Goal: Navigation & Orientation: Find specific page/section

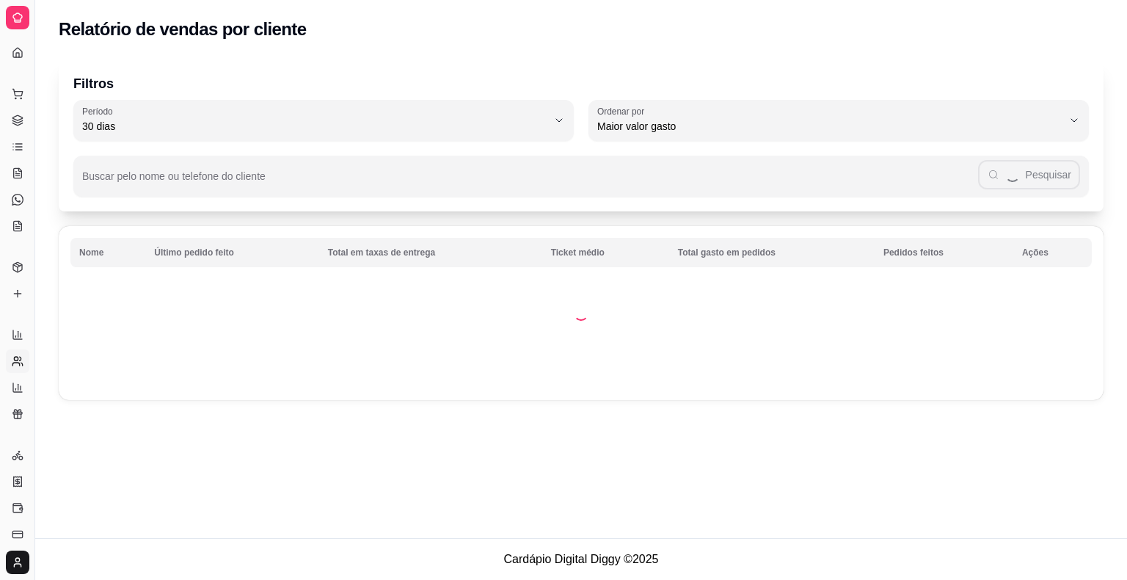
select select "30"
select select "HIGHEST_TOTAL_SPENT_WITH_ORDERS"
click at [15, 399] on ul "Relatórios de vendas Relatório de clientes Relatório de mesas Relatório de fide…" at bounding box center [17, 374] width 23 height 103
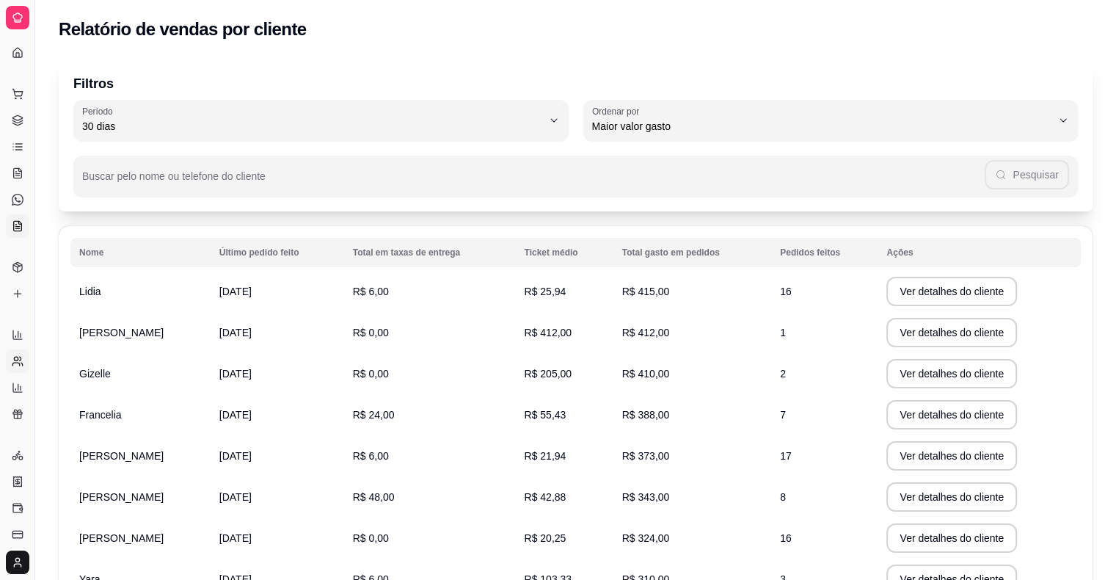
click at [14, 230] on icon at bounding box center [18, 226] width 8 height 10
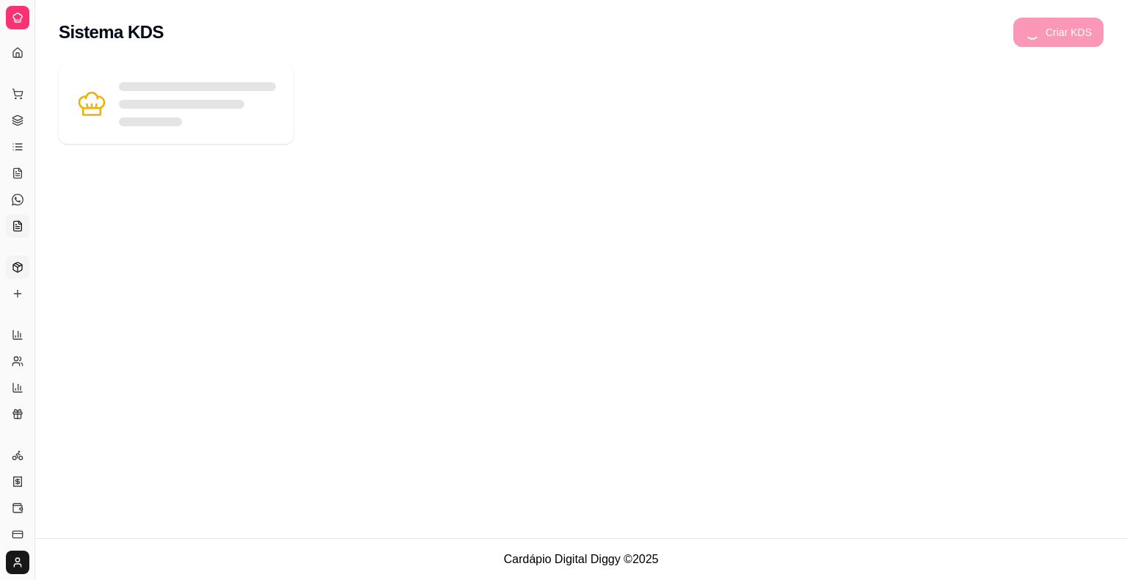
click at [17, 277] on link "Produtos" at bounding box center [17, 266] width 23 height 23
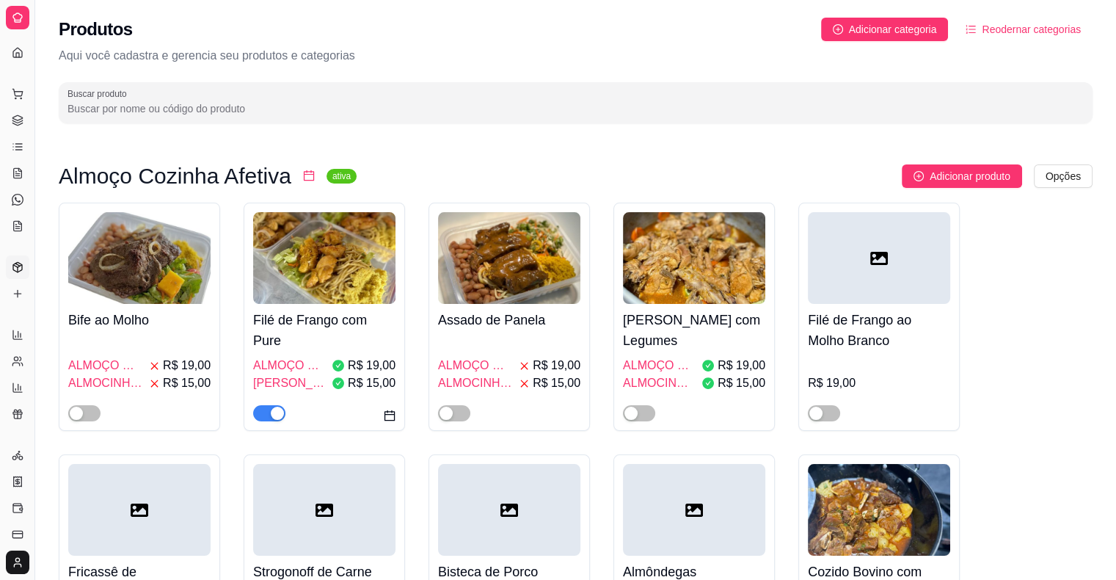
click at [17, 274] on link "Produtos" at bounding box center [17, 266] width 23 height 23
click at [18, 326] on link "Relatórios de vendas" at bounding box center [17, 334] width 23 height 23
select select "ALL"
select select "0"
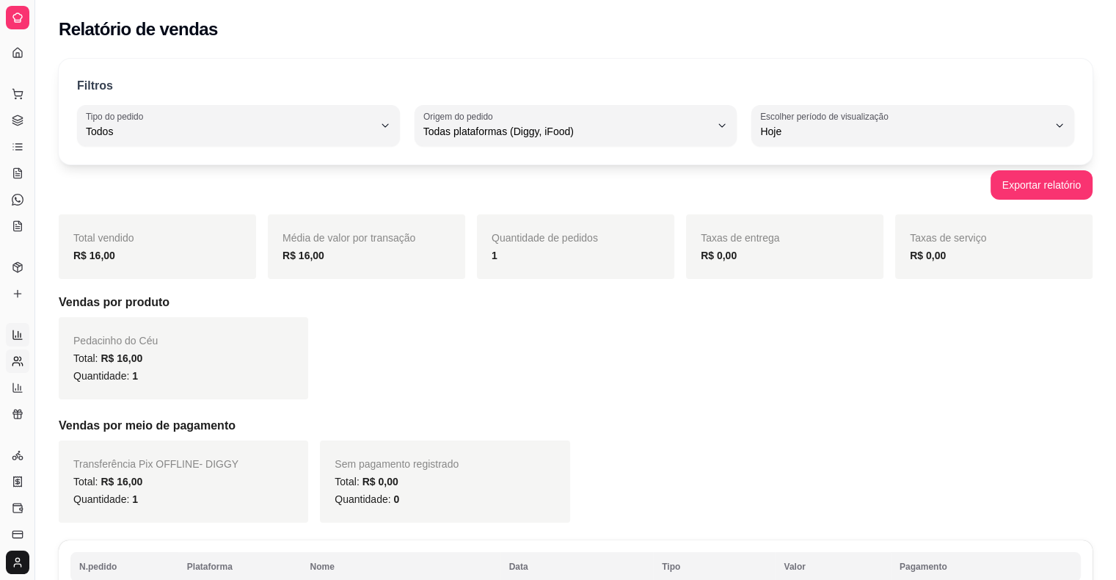
click at [15, 359] on circle at bounding box center [16, 359] width 4 height 4
select select "30"
select select "HIGHEST_TOTAL_SPENT_WITH_ORDERS"
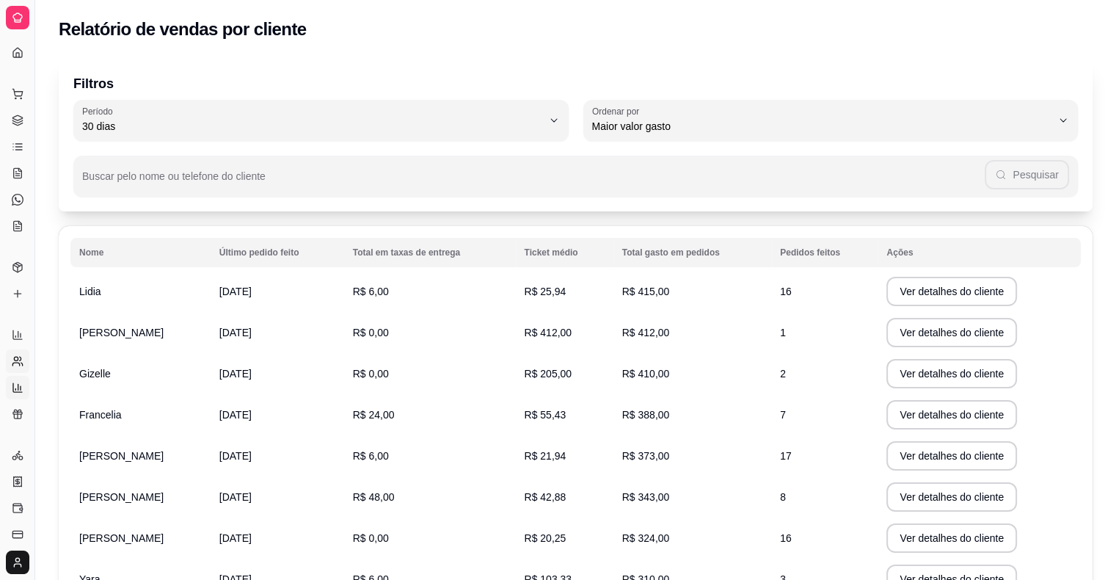
click at [18, 387] on icon at bounding box center [18, 388] width 12 height 12
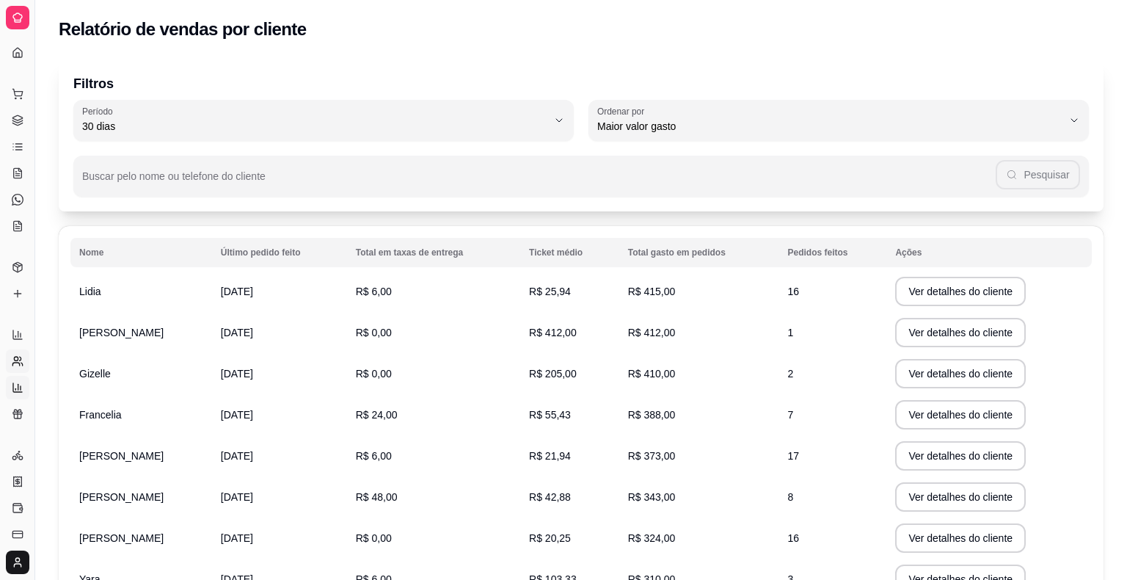
select select "TOTAL_OF_ORDERS"
select select "7"
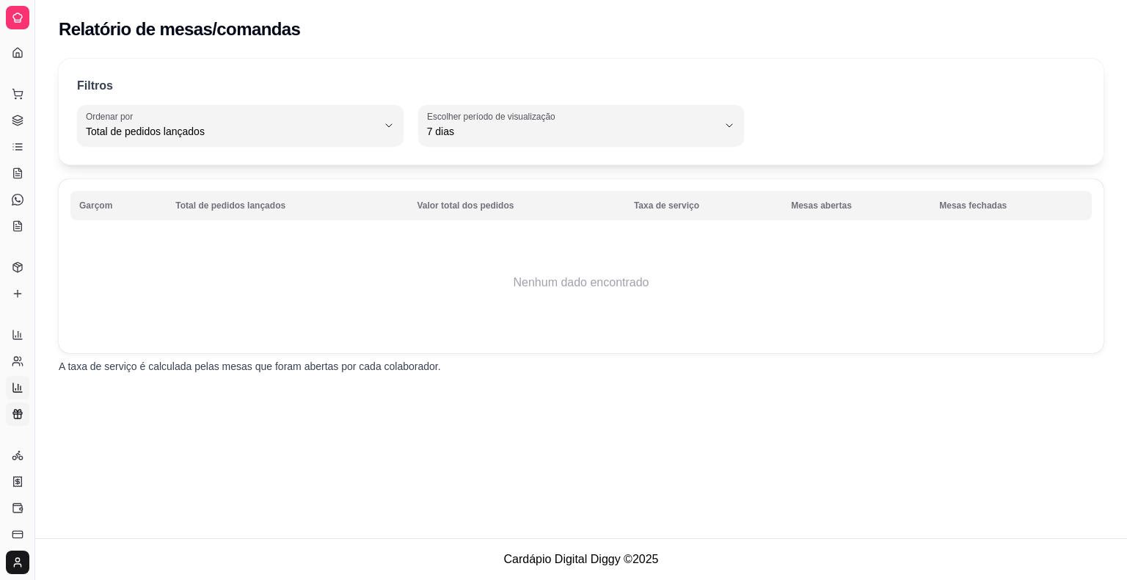
click at [10, 412] on link "Relatório de fidelidade novo" at bounding box center [17, 413] width 23 height 23
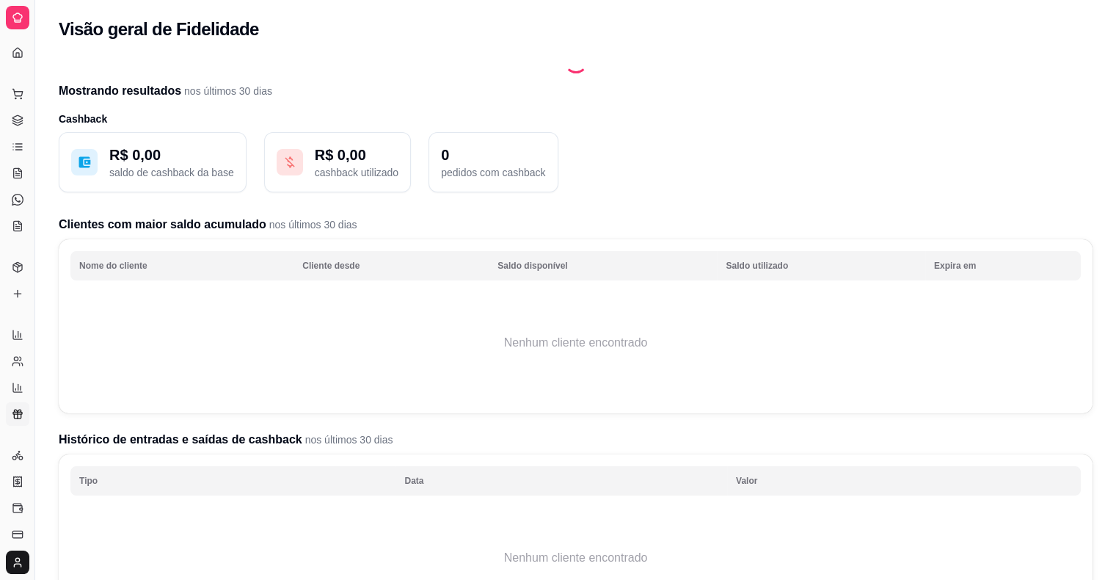
drag, startPoint x: 38, startPoint y: 183, endPoint x: 158, endPoint y: 192, distance: 120.6
click at [158, 192] on div "Diggy Sistema de Gestão A [PERSON_NAME] ... Loja aberta Diggy Bot Renovação aut…" at bounding box center [558, 399] width 1116 height 798
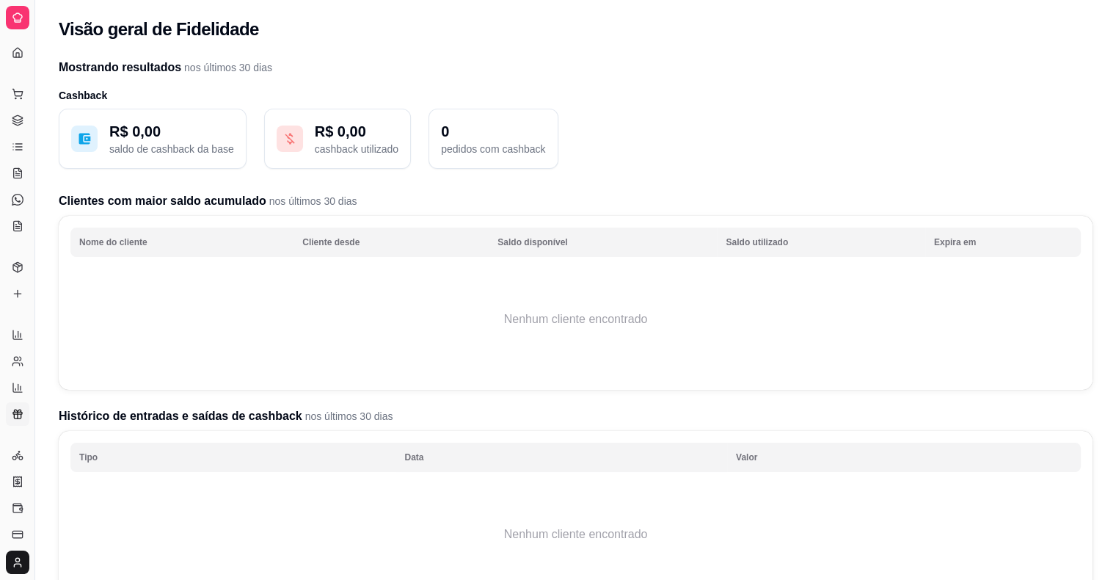
drag, startPoint x: 30, startPoint y: 189, endPoint x: 71, endPoint y: 183, distance: 41.4
click at [71, 183] on div "Diggy Sistema de Gestão A [PERSON_NAME] ... Loja aberta Diggy Bot Renovação aut…" at bounding box center [558, 387] width 1116 height 774
drag, startPoint x: 32, startPoint y: 184, endPoint x: 59, endPoint y: 182, distance: 26.5
click at [59, 182] on div "Diggy Sistema de Gestão A [PERSON_NAME] ... Loja aberta Diggy Bot Renovação aut…" at bounding box center [558, 387] width 1116 height 774
click at [26, 139] on link "Lista de Pedidos" at bounding box center [17, 146] width 23 height 23
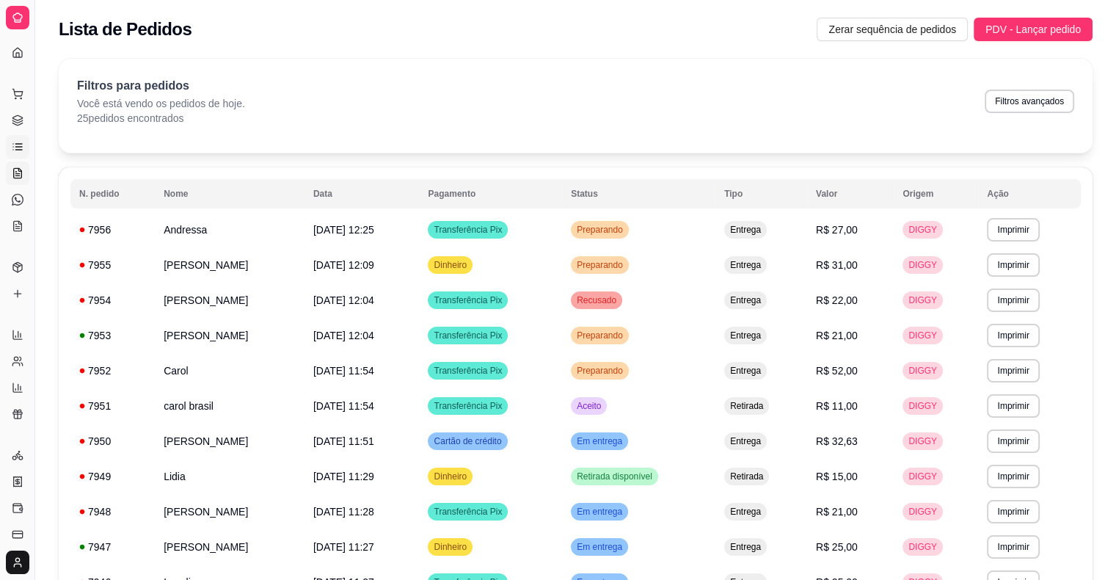
click at [18, 170] on icon at bounding box center [18, 173] width 12 height 12
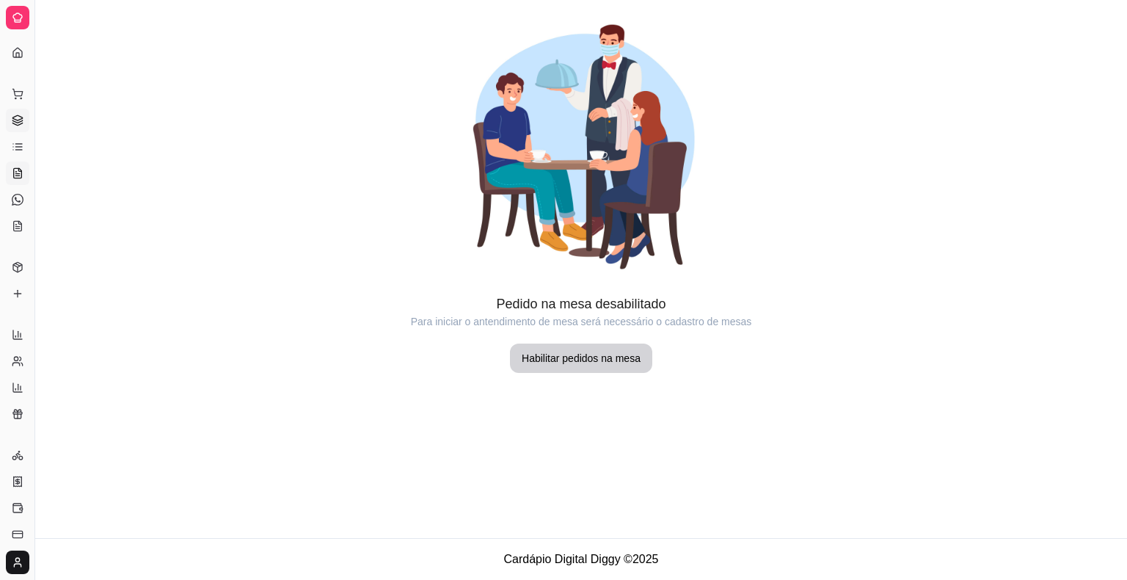
click at [12, 119] on icon at bounding box center [18, 120] width 12 height 12
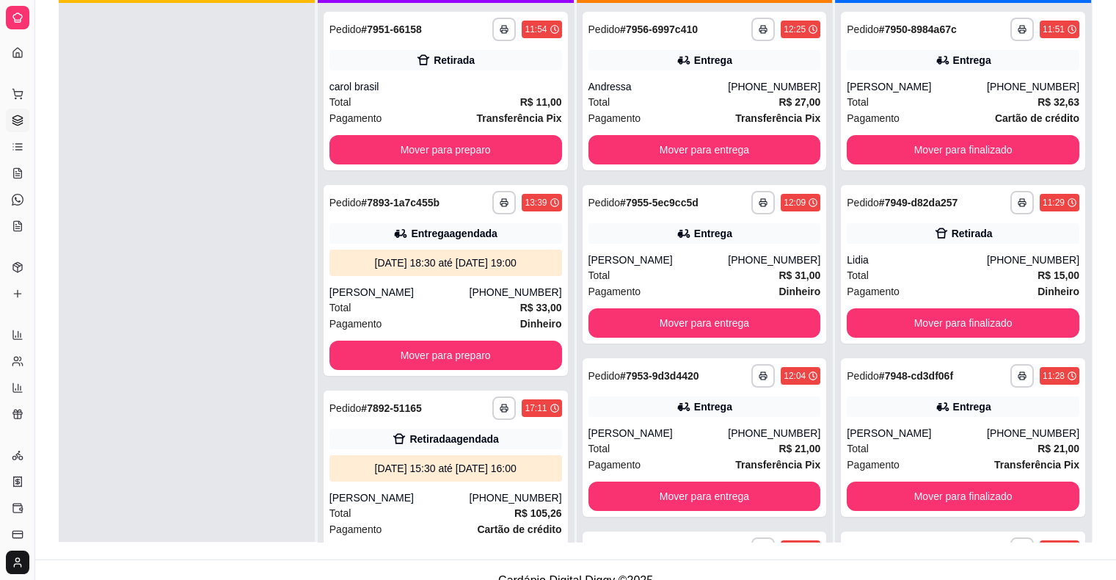
scroll to position [223, 0]
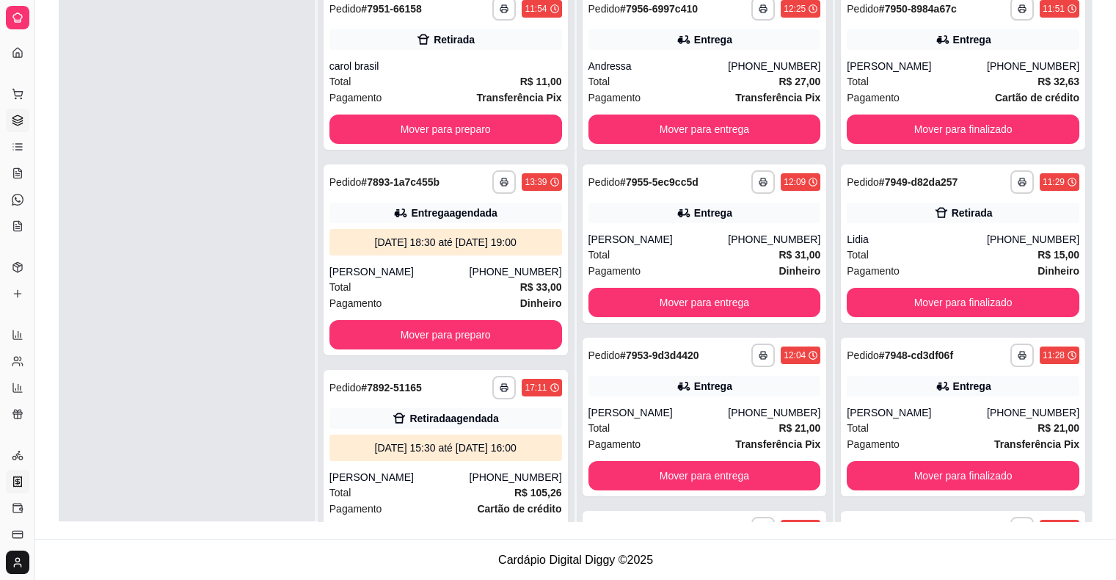
click at [21, 479] on icon at bounding box center [18, 481] width 8 height 10
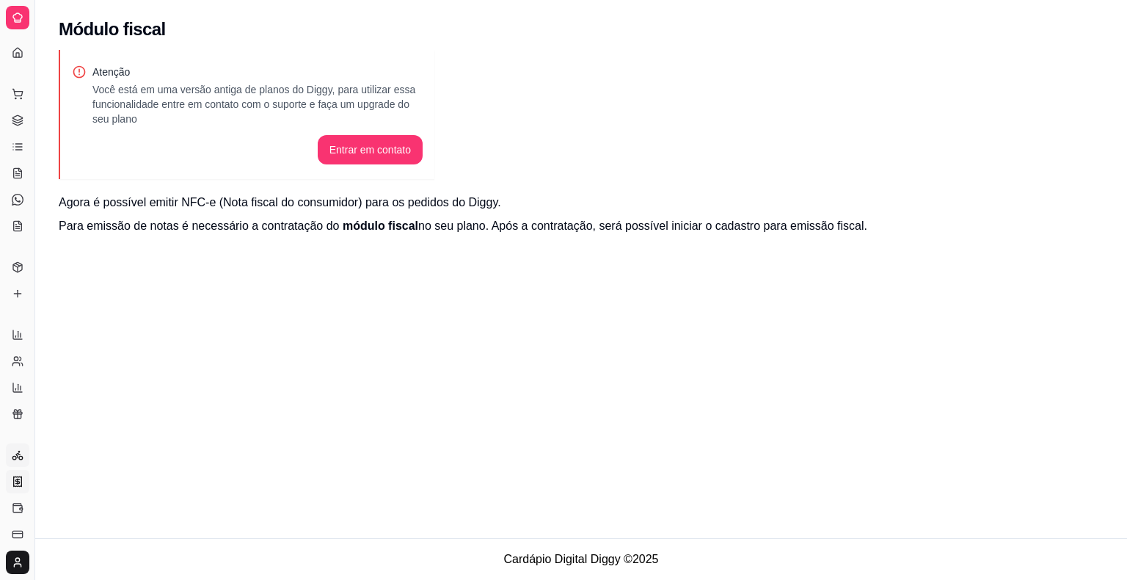
click at [16, 459] on icon at bounding box center [18, 455] width 12 height 12
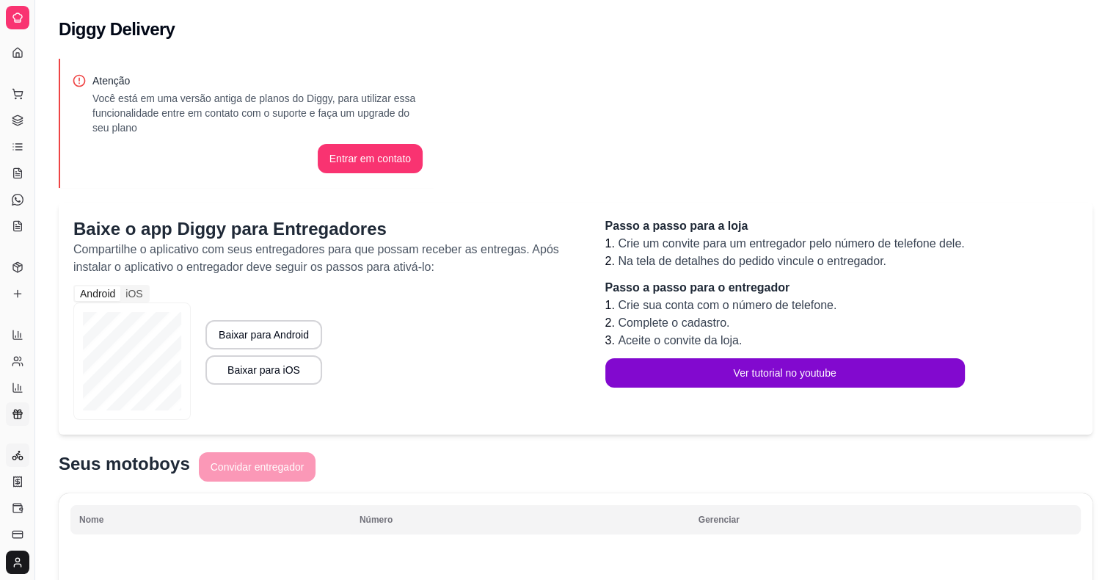
click at [19, 415] on icon at bounding box center [18, 414] width 12 height 12
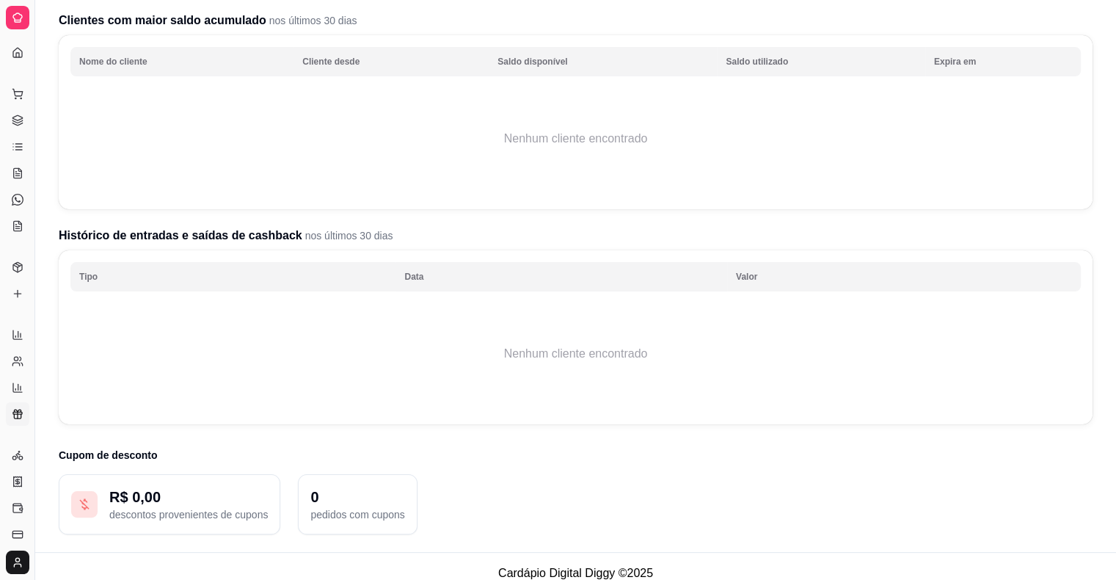
scroll to position [194, 0]
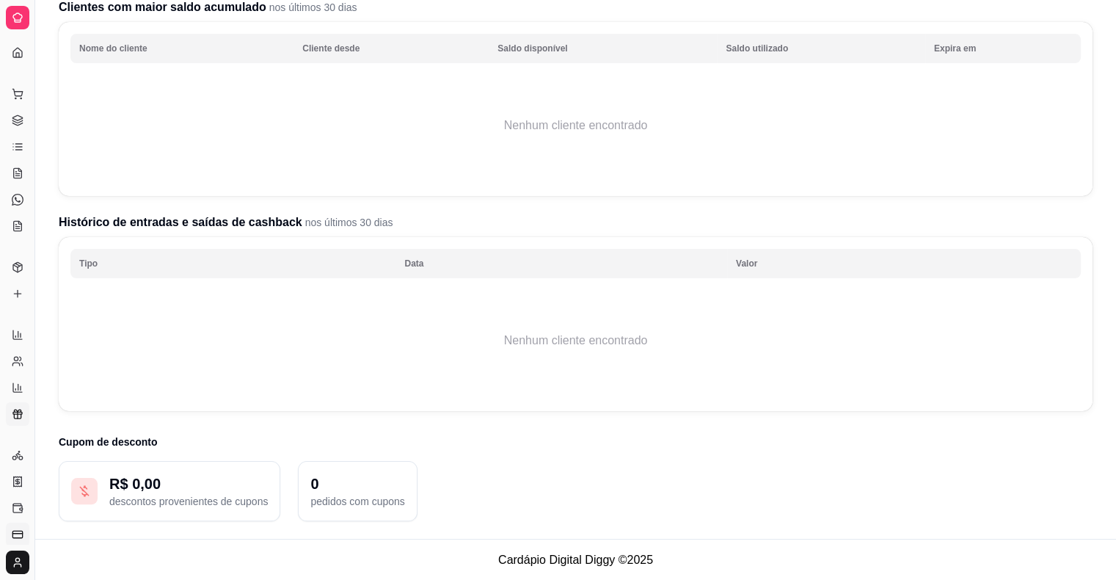
click at [18, 530] on icon at bounding box center [18, 534] width 12 height 12
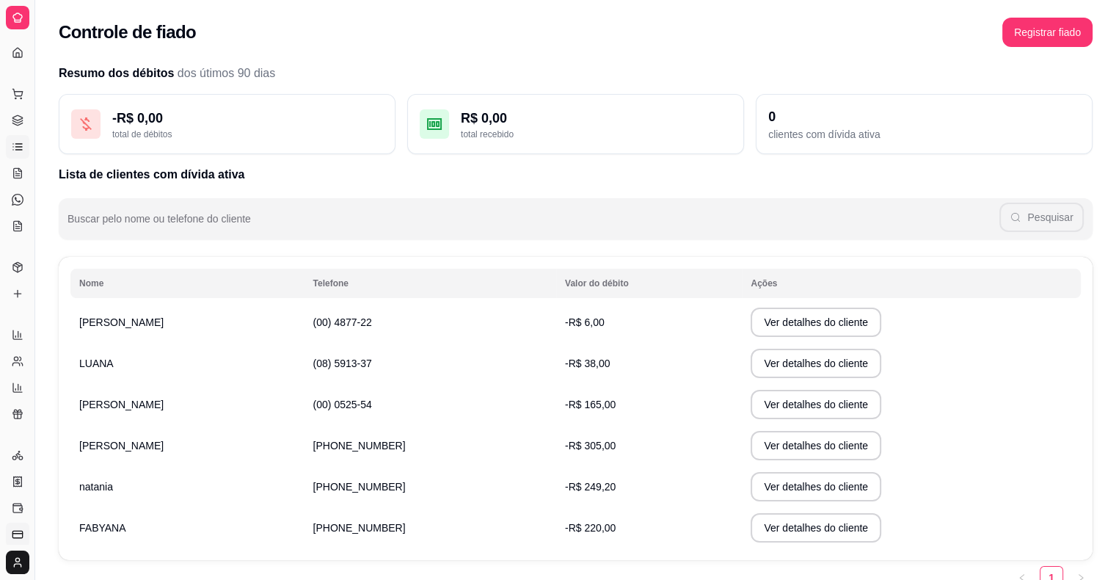
click at [17, 139] on link "Lista de Pedidos" at bounding box center [17, 146] width 23 height 23
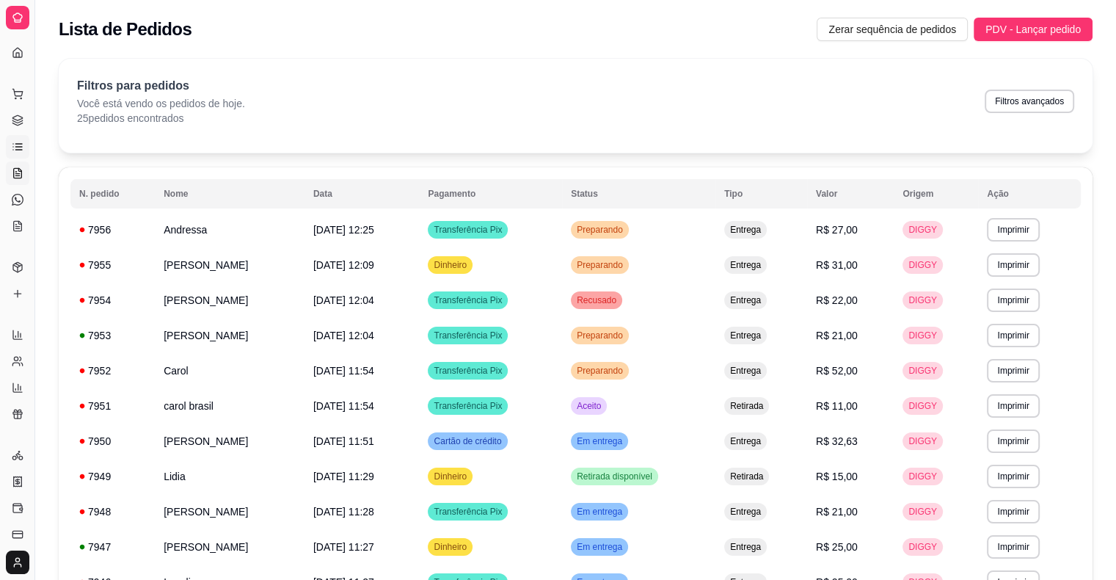
click at [18, 169] on icon at bounding box center [19, 169] width 3 height 3
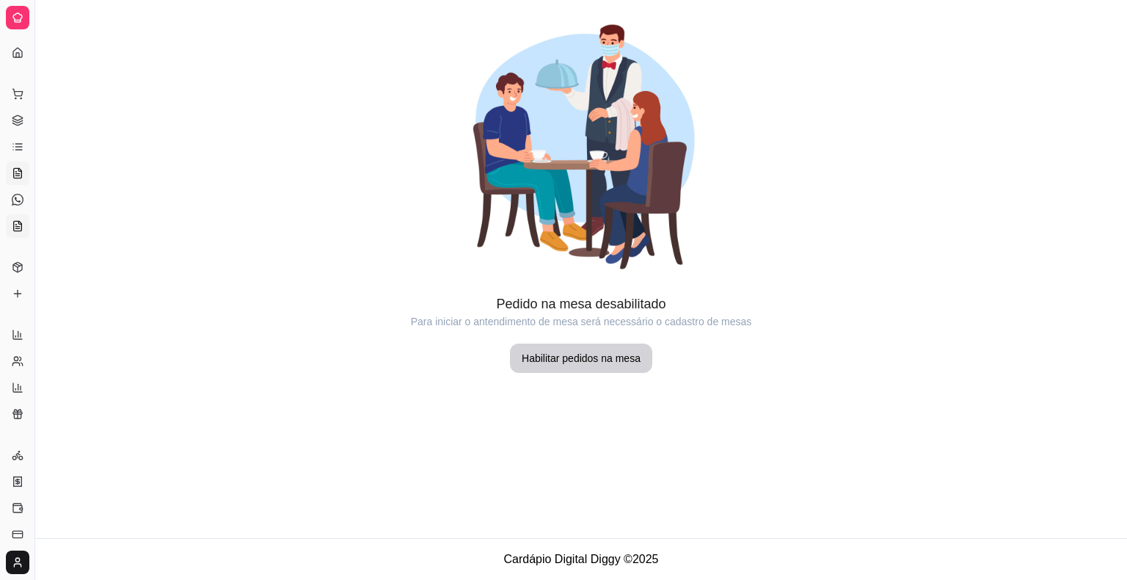
click at [15, 216] on link "KDS" at bounding box center [17, 225] width 23 height 23
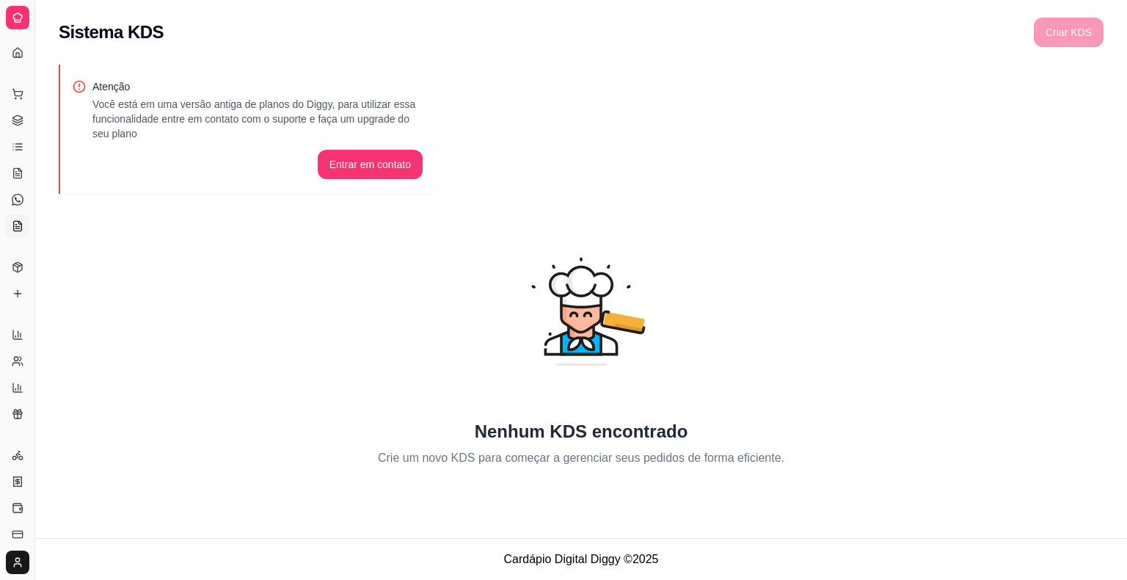
click at [12, 234] on div "Catálogo" at bounding box center [17, 243] width 23 height 23
click at [13, 272] on icon at bounding box center [18, 267] width 12 height 12
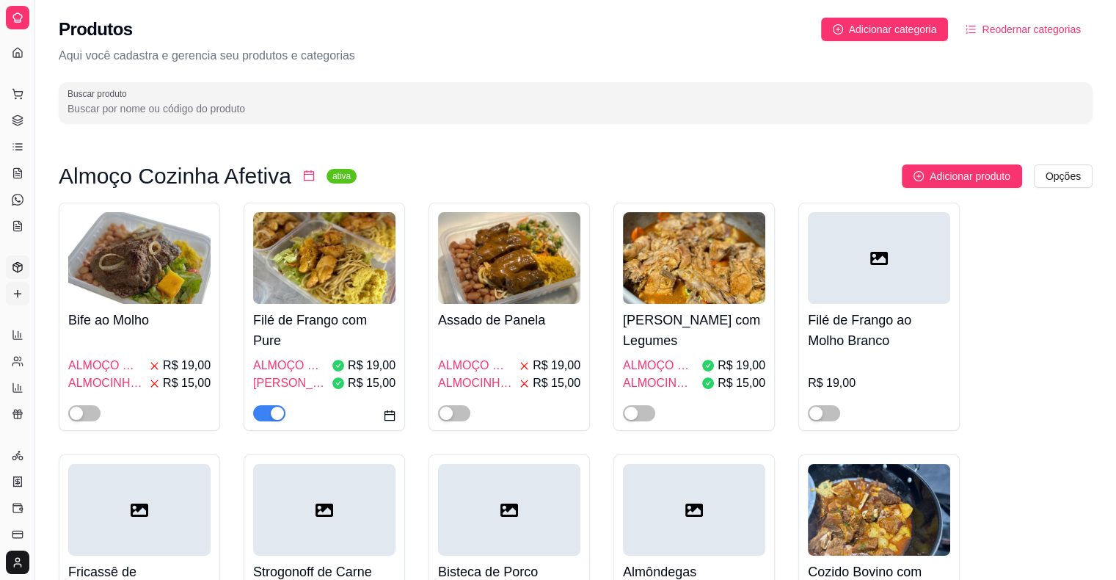
click at [12, 295] on icon at bounding box center [18, 294] width 12 height 12
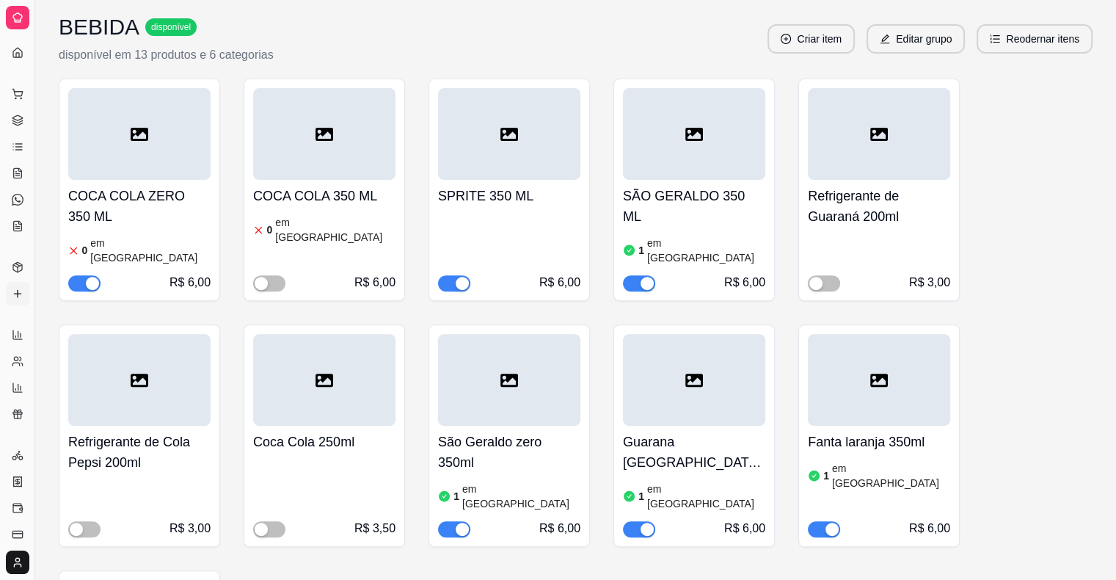
scroll to position [367, 0]
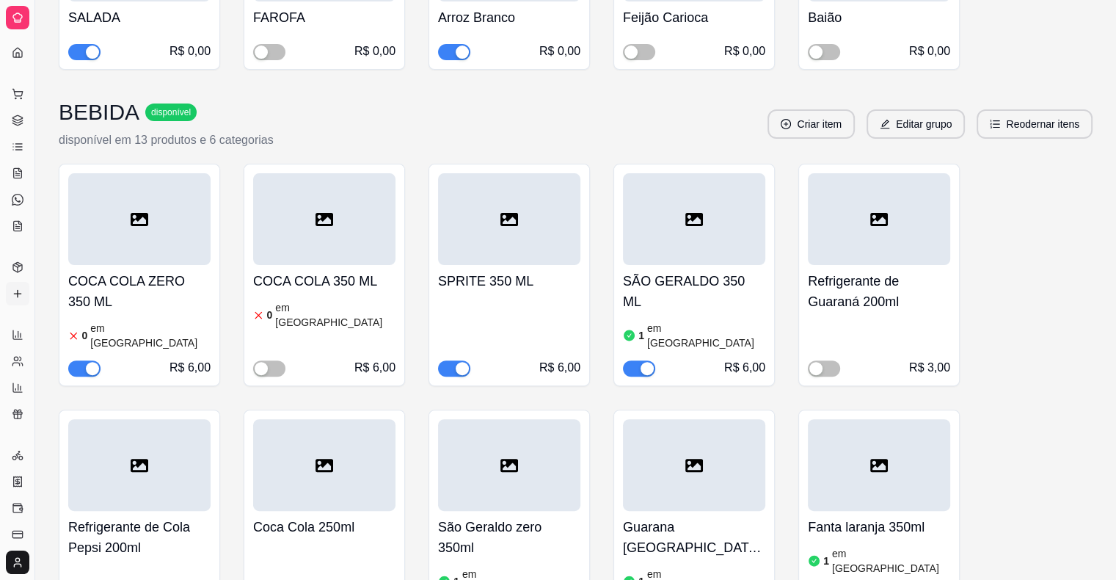
click at [89, 362] on div "button" at bounding box center [92, 368] width 13 height 13
click at [685, 321] on article "em [GEOGRAPHIC_DATA]" at bounding box center [706, 335] width 118 height 29
click at [642, 360] on span "button" at bounding box center [639, 368] width 32 height 16
click at [822, 362] on div "button" at bounding box center [815, 368] width 13 height 13
click at [835, 362] on div "button" at bounding box center [831, 368] width 13 height 13
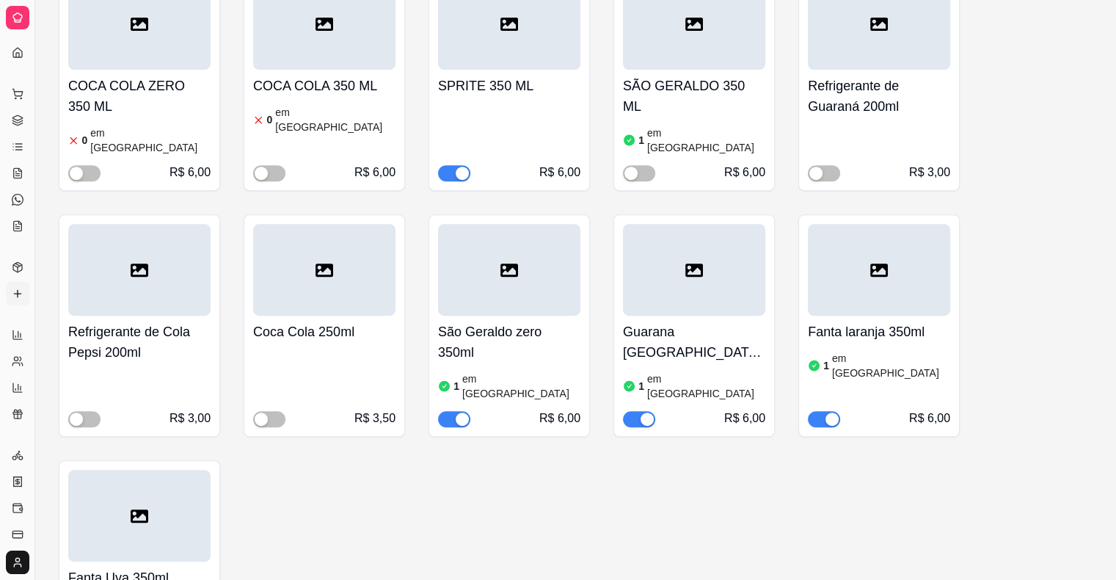
scroll to position [660, 0]
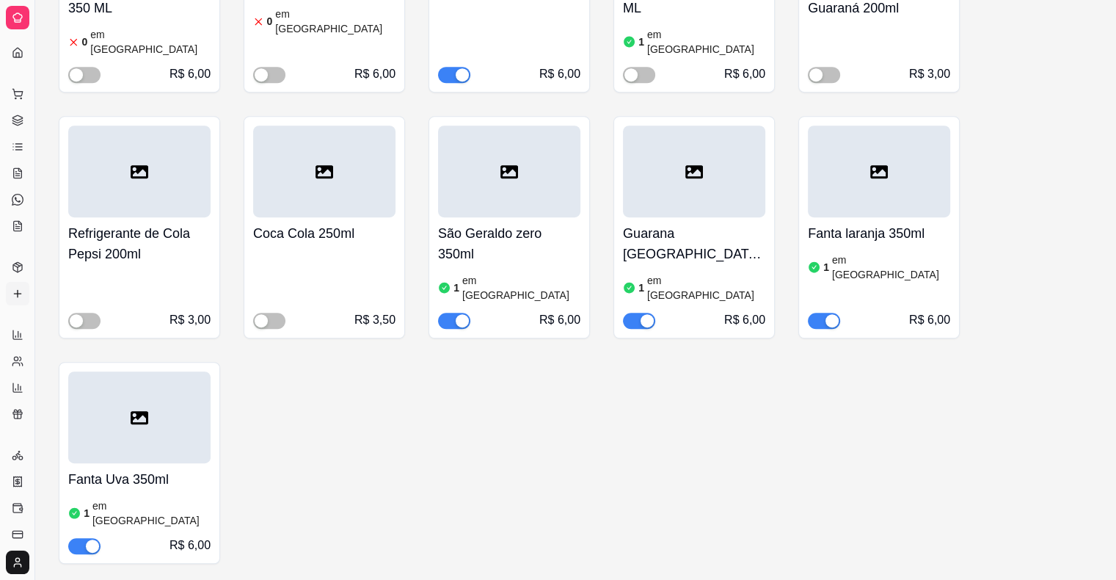
click at [94, 539] on div "button" at bounding box center [92, 545] width 13 height 13
click at [853, 252] on article "em [GEOGRAPHIC_DATA]" at bounding box center [891, 266] width 118 height 29
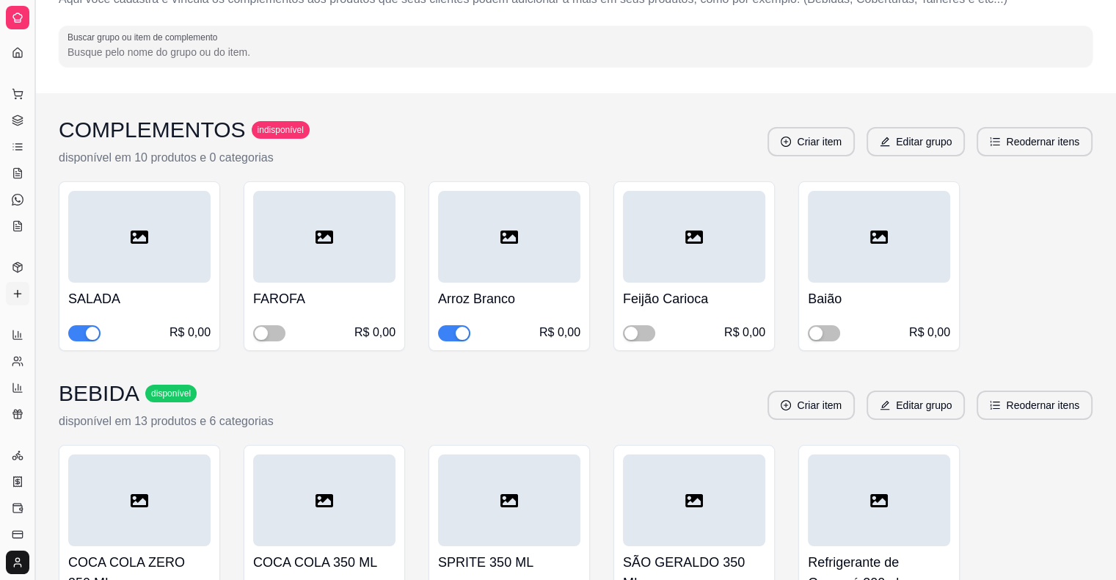
scroll to position [0, 0]
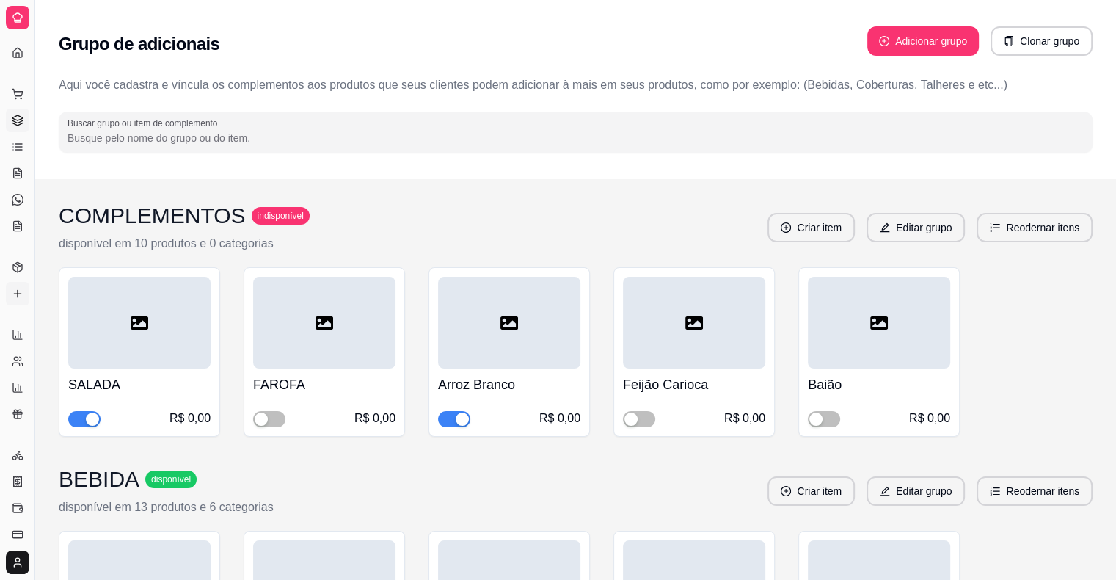
click at [18, 112] on link "Gestor de Pedidos" at bounding box center [17, 120] width 23 height 23
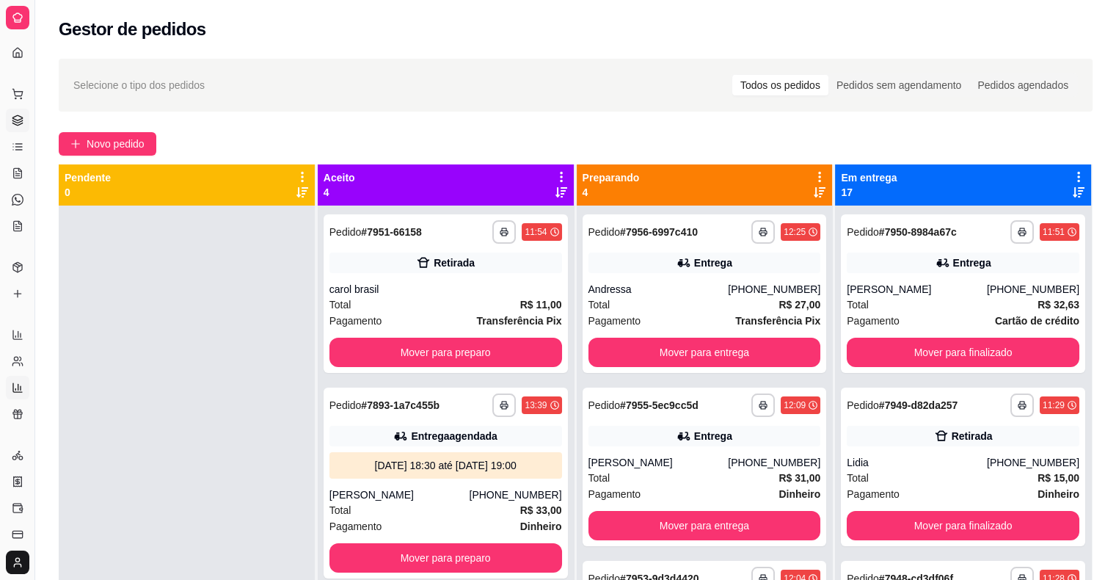
click at [11, 383] on link "Relatório de mesas" at bounding box center [17, 387] width 23 height 23
select select "TOTAL_OF_ORDERS"
select select "7"
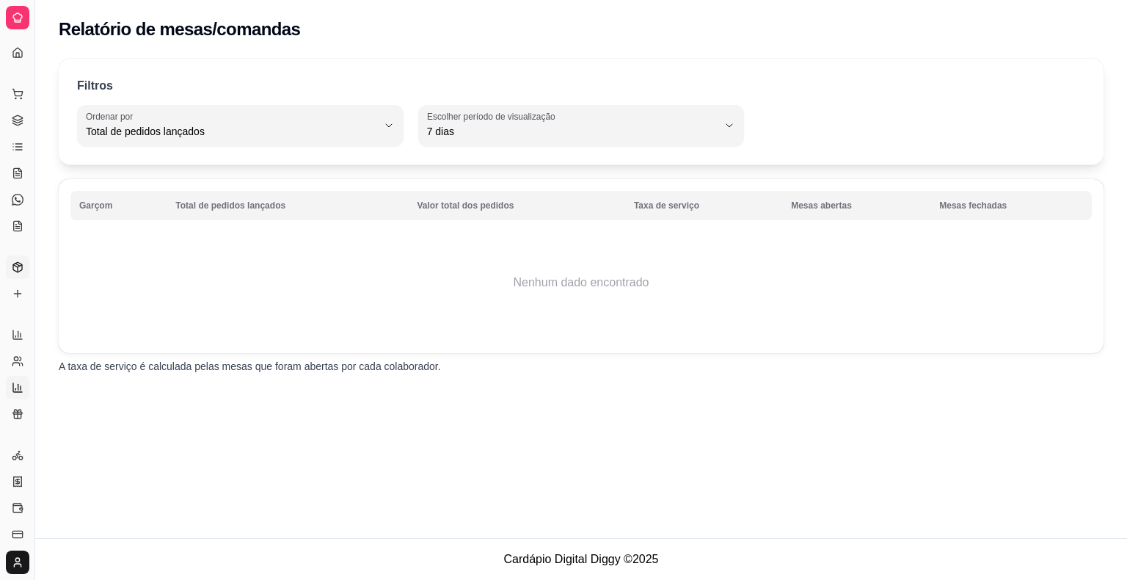
click at [22, 269] on icon at bounding box center [17, 267] width 9 height 10
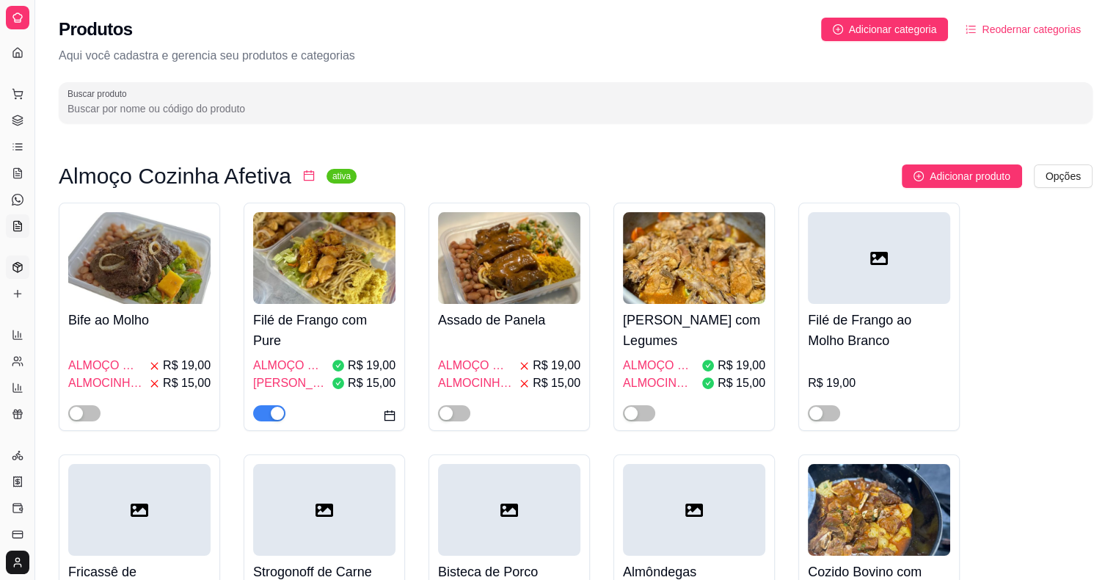
click at [21, 230] on icon at bounding box center [18, 226] width 12 height 12
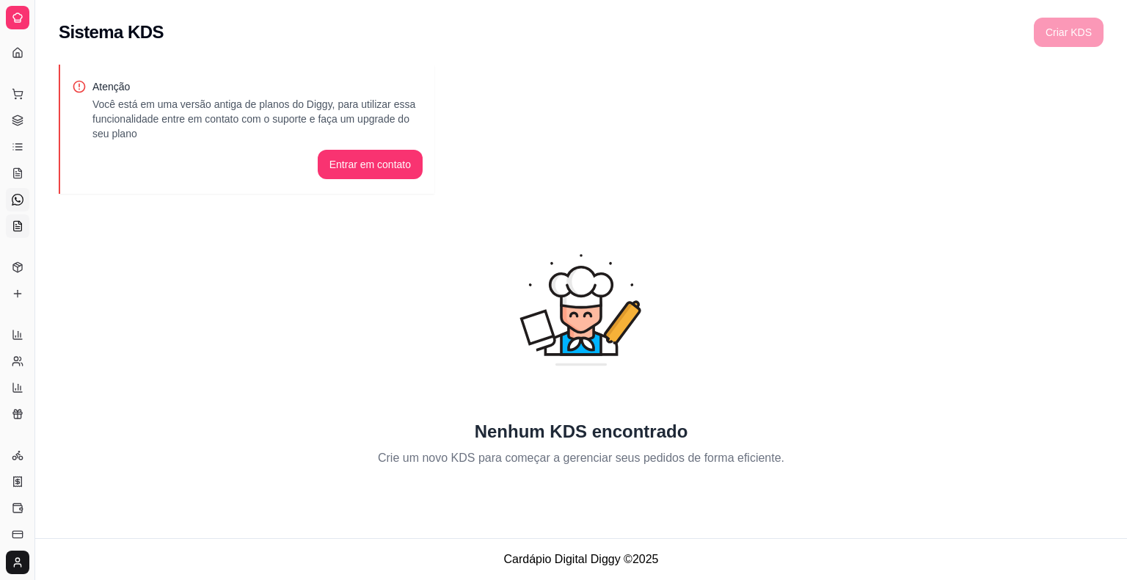
click at [12, 191] on link "Diggy Bot novo" at bounding box center [17, 199] width 23 height 23
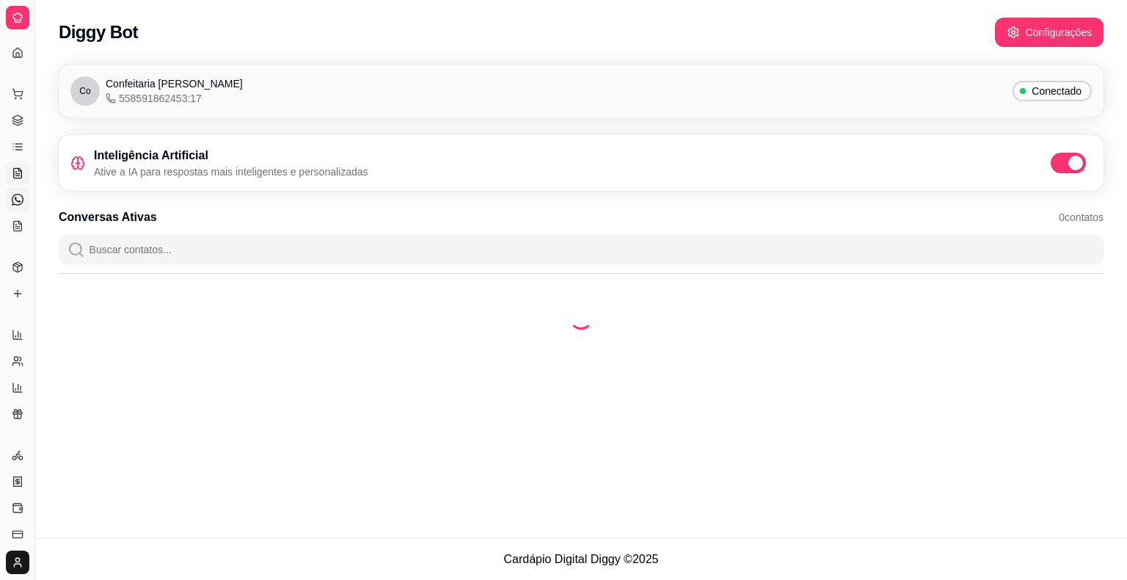
click at [19, 172] on icon at bounding box center [18, 173] width 12 height 12
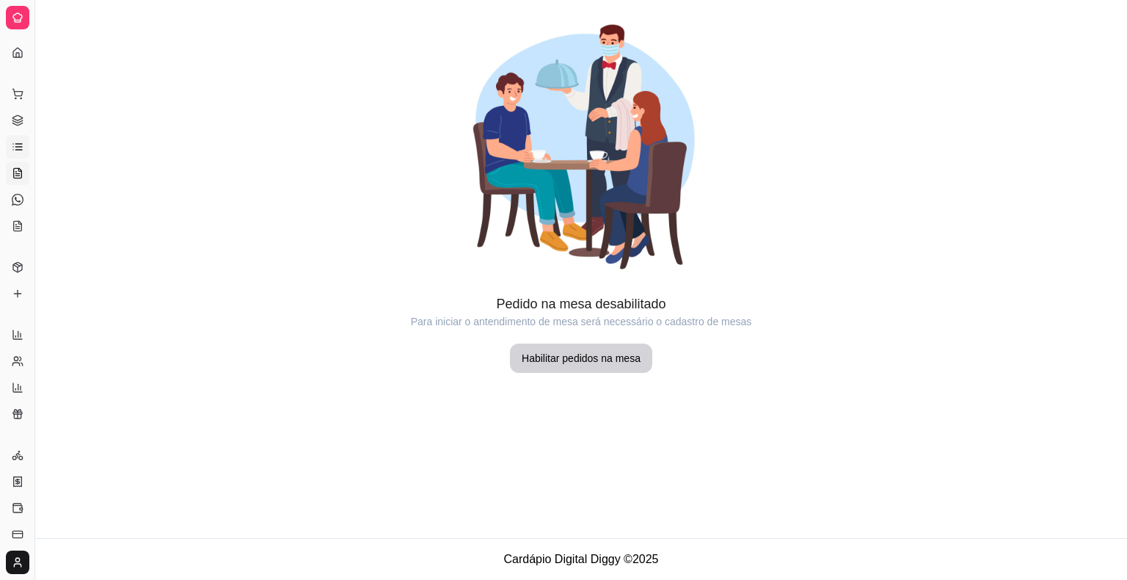
click at [25, 136] on link "Lista de Pedidos" at bounding box center [17, 146] width 23 height 23
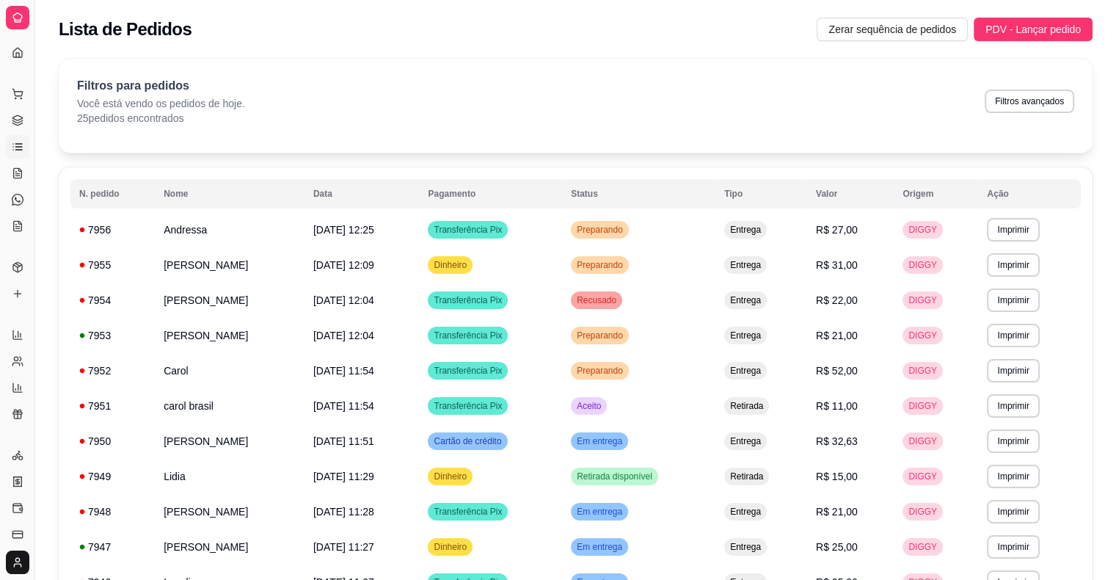
click at [21, 144] on icon at bounding box center [18, 144] width 7 height 0
click at [20, 125] on icon at bounding box center [18, 120] width 12 height 12
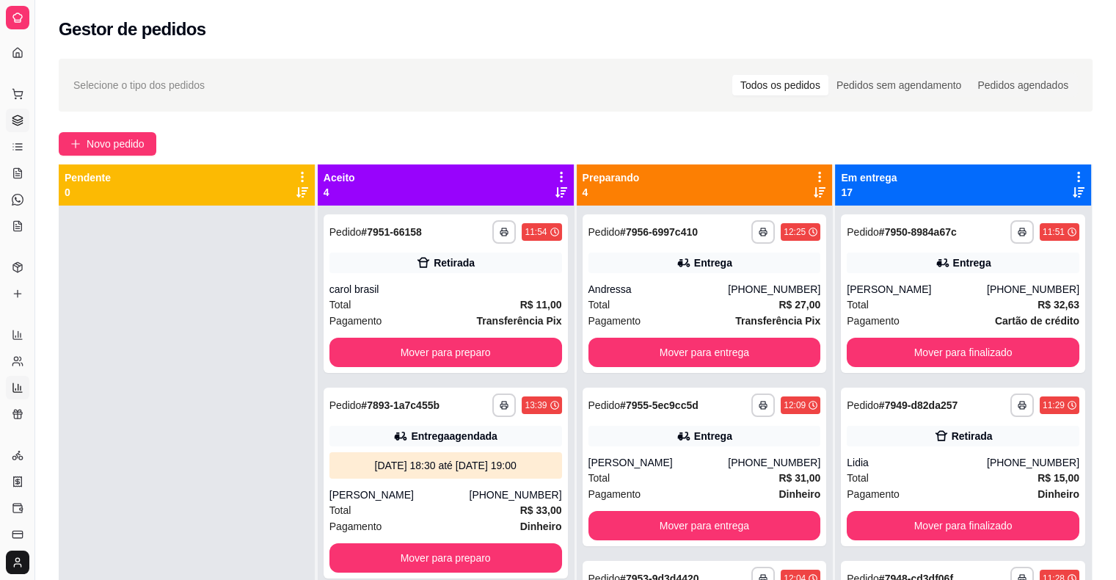
click at [21, 395] on link "Relatório de mesas" at bounding box center [17, 387] width 23 height 23
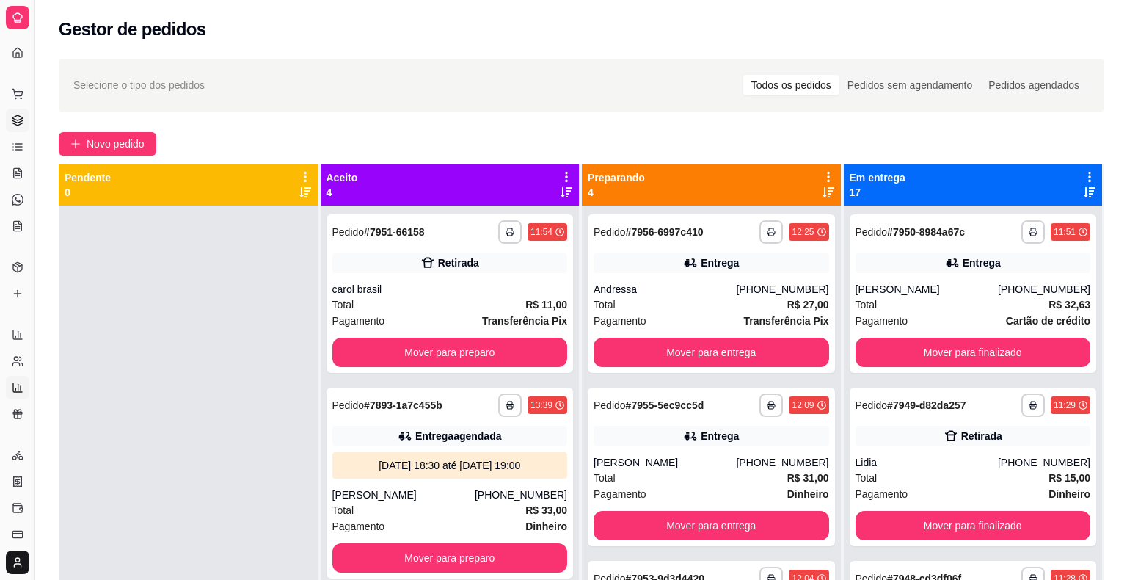
select select "TOTAL_OF_ORDERS"
select select "7"
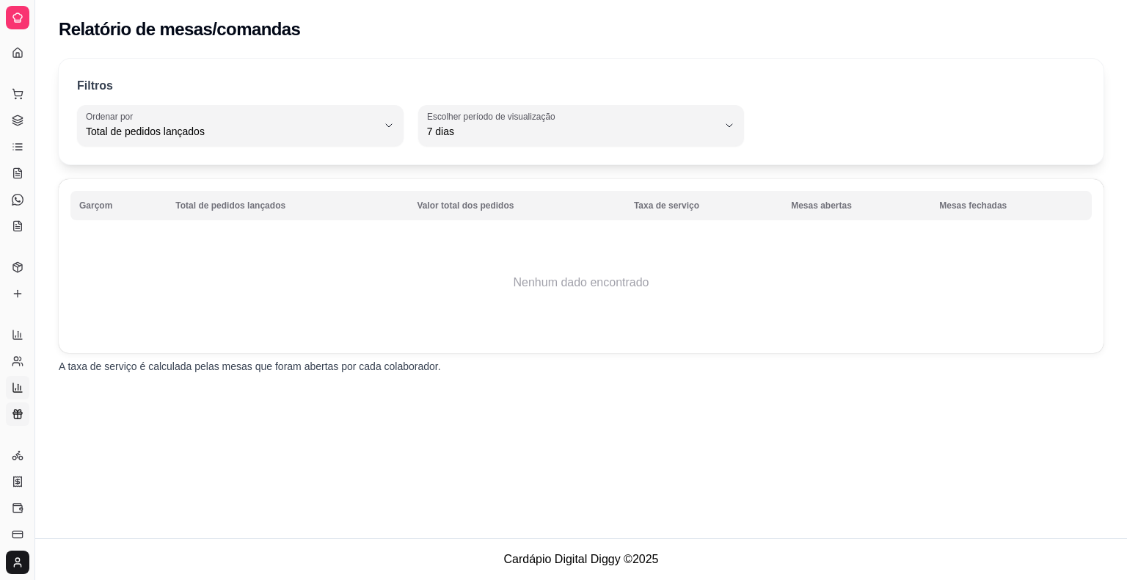
click at [12, 410] on icon at bounding box center [18, 414] width 12 height 12
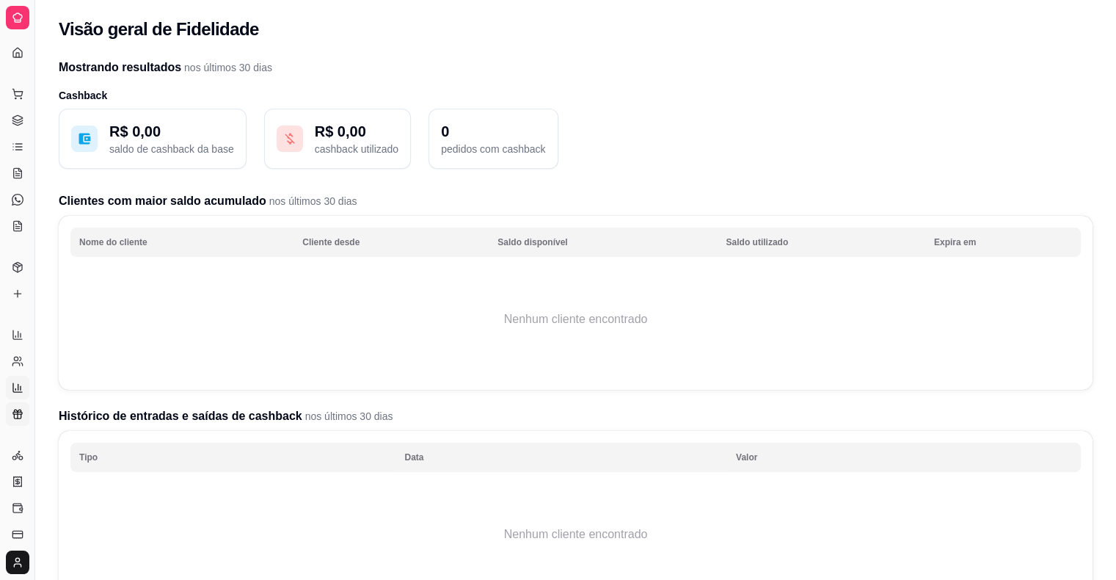
click at [18, 392] on icon at bounding box center [18, 388] width 12 height 12
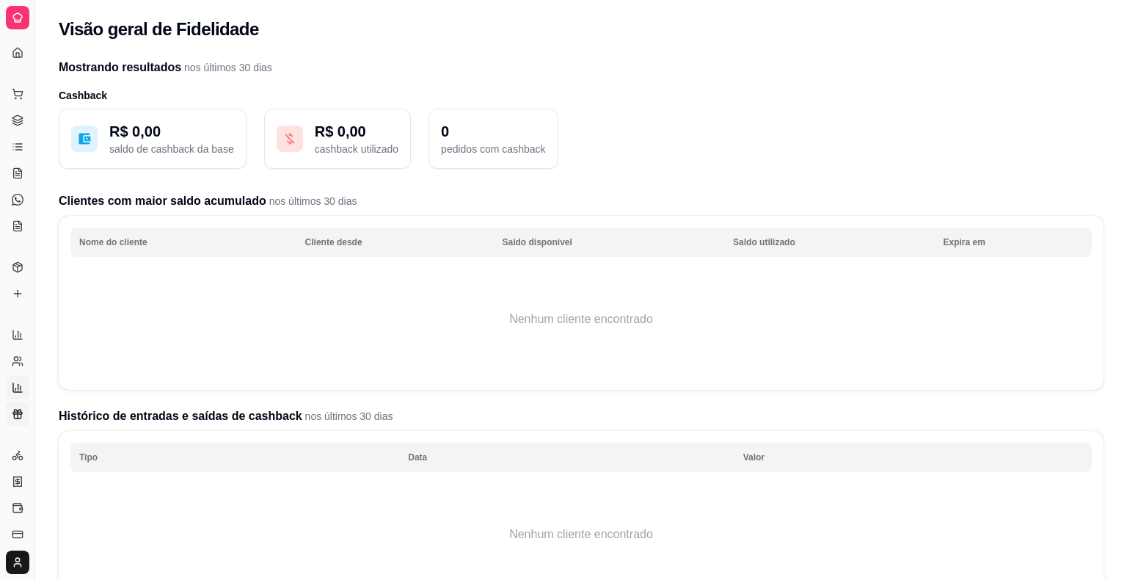
select select "TOTAL_OF_ORDERS"
select select "7"
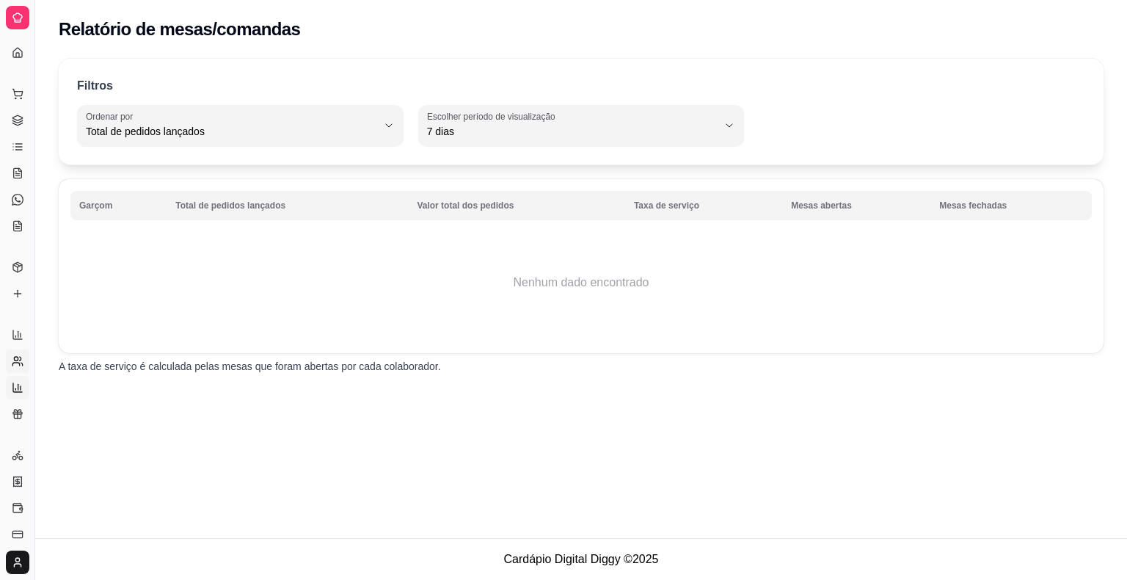
click at [23, 366] on link "Relatório de clientes" at bounding box center [17, 360] width 23 height 23
select select "30"
select select "HIGHEST_TOTAL_SPENT_WITH_ORDERS"
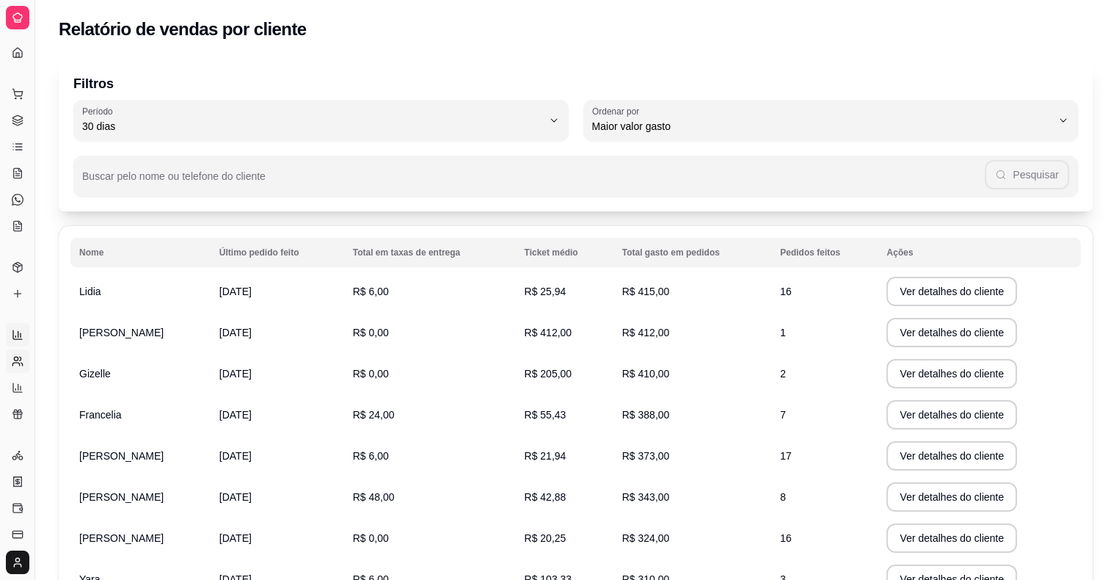
click at [23, 346] on link "Relatórios de vendas" at bounding box center [17, 334] width 23 height 23
select select "ALL"
select select "0"
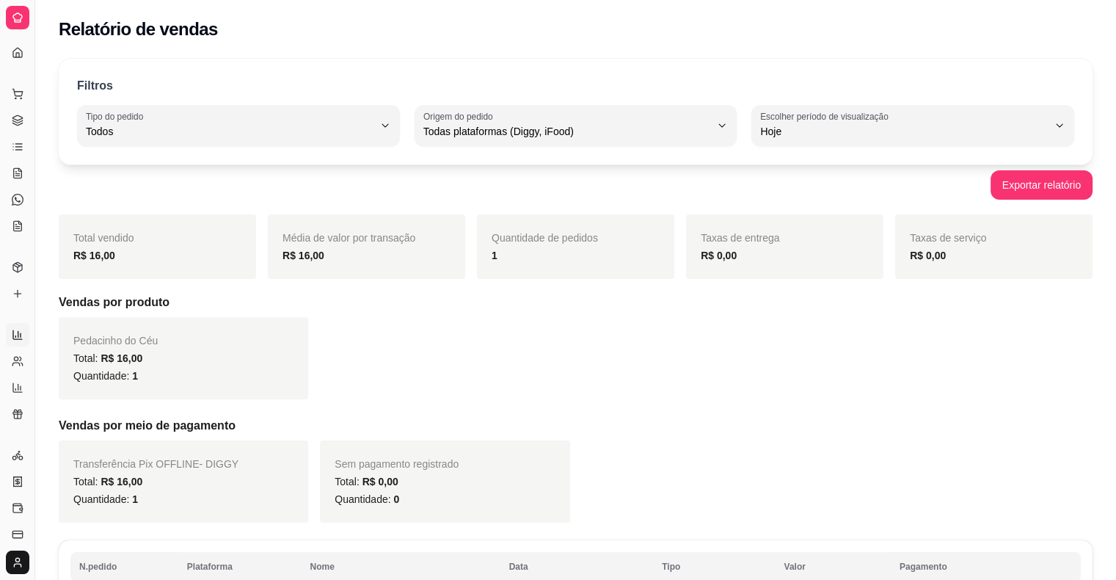
click at [21, 280] on ul "Produtos Complementos" at bounding box center [17, 280] width 23 height 50
click at [12, 291] on icon at bounding box center [18, 294] width 12 height 12
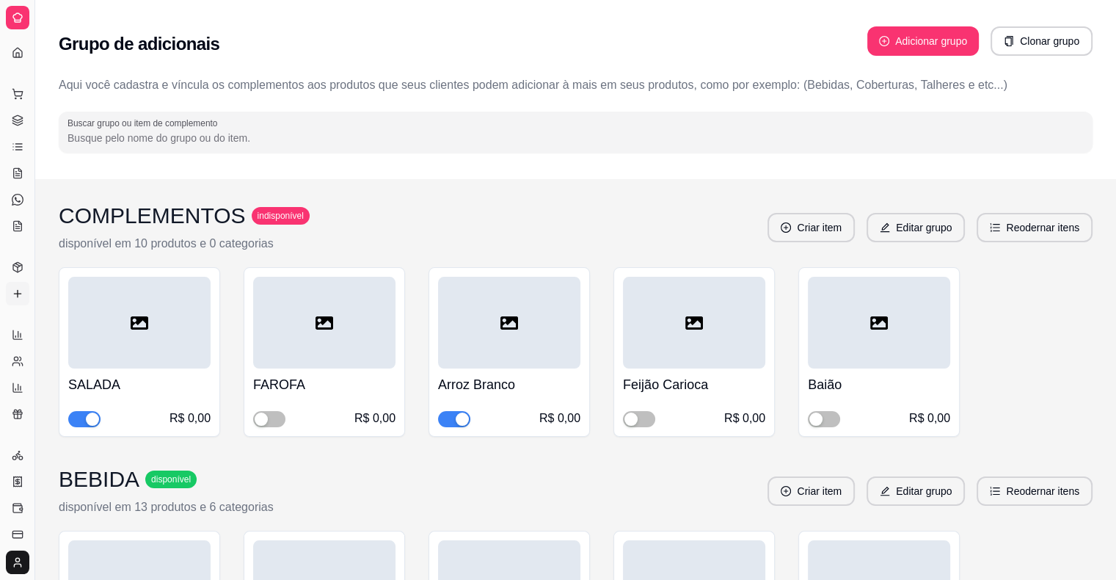
click at [285, 131] on input "Buscar grupo ou item de complemento" at bounding box center [576, 138] width 1016 height 15
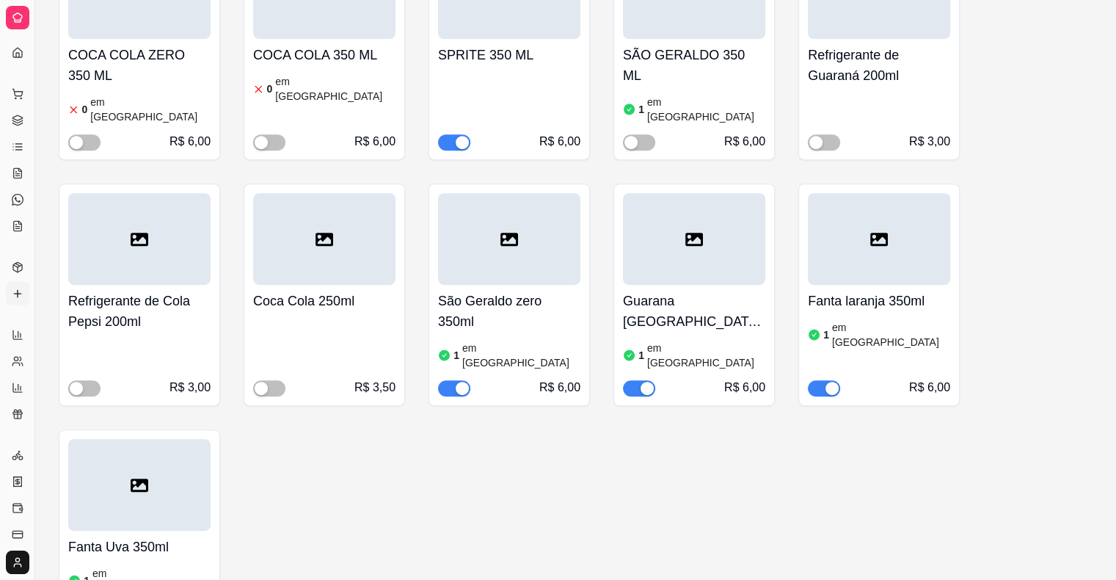
scroll to position [514, 0]
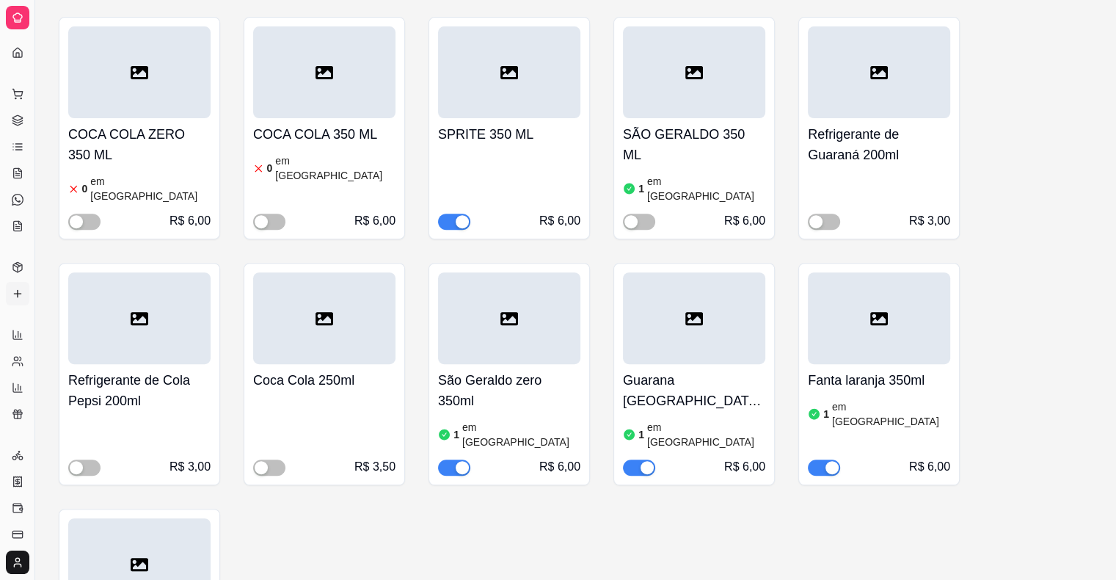
click at [461, 461] on div "button" at bounding box center [462, 467] width 13 height 13
